Goal: Transaction & Acquisition: Obtain resource

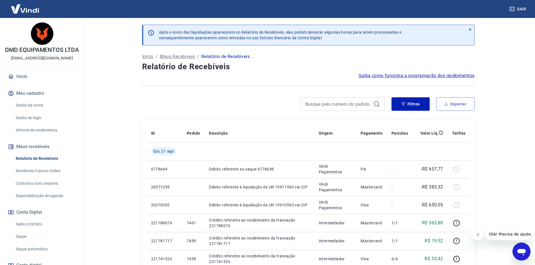
click at [461, 105] on button "Exportar" at bounding box center [455, 103] width 38 height 13
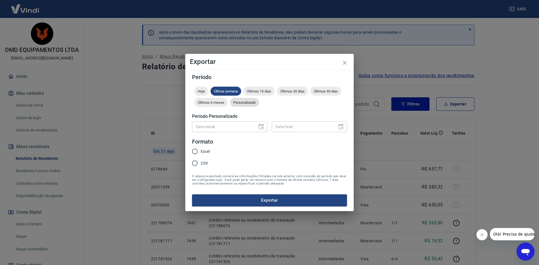
click at [249, 102] on span "Personalizado" at bounding box center [244, 102] width 29 height 4
click at [260, 127] on icon "Choose date" at bounding box center [261, 126] width 7 height 7
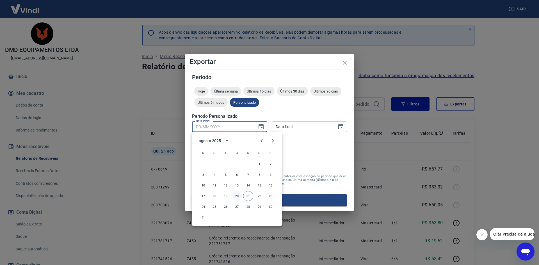
click at [233, 196] on button "20" at bounding box center [237, 196] width 10 height 10
type input "[DATE]"
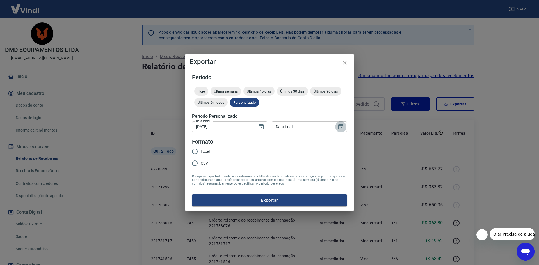
click at [341, 128] on icon "Choose date" at bounding box center [340, 127] width 5 height 6
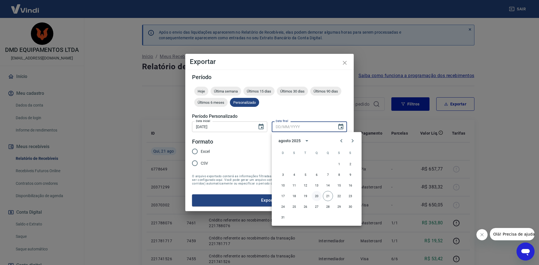
click at [317, 194] on button "20" at bounding box center [316, 196] width 10 height 10
type input "[DATE]"
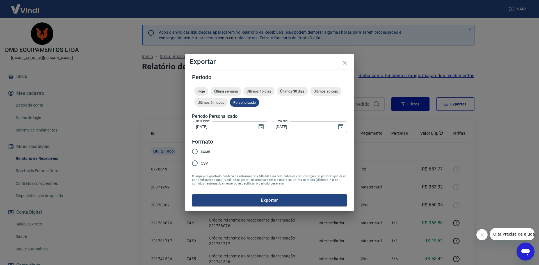
click at [196, 151] on input "Excel" at bounding box center [195, 152] width 12 height 12
radio input "true"
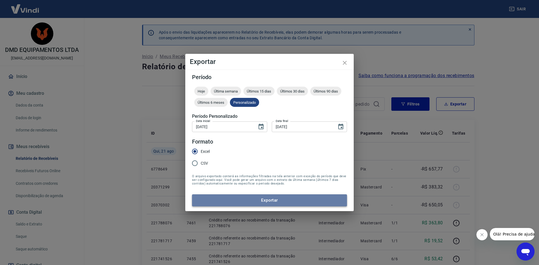
click at [286, 196] on button "Exportar" at bounding box center [269, 200] width 155 height 12
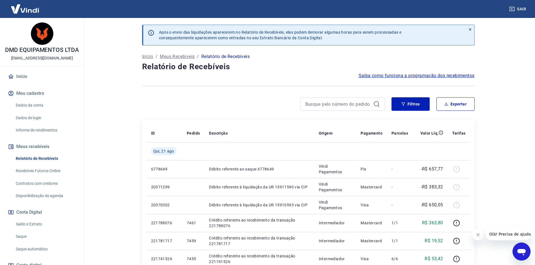
click at [521, 8] on button "Sair" at bounding box center [518, 9] width 20 height 10
